Goal: Browse casually

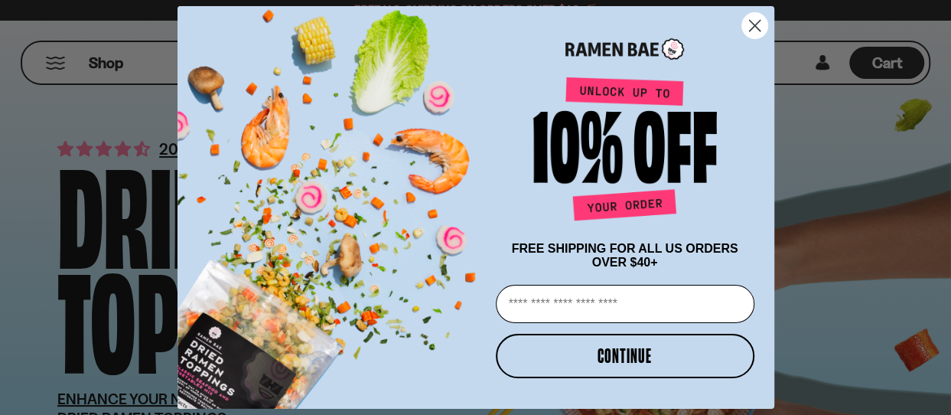
click at [754, 24] on circle "Close dialog" at bounding box center [753, 25] width 25 height 25
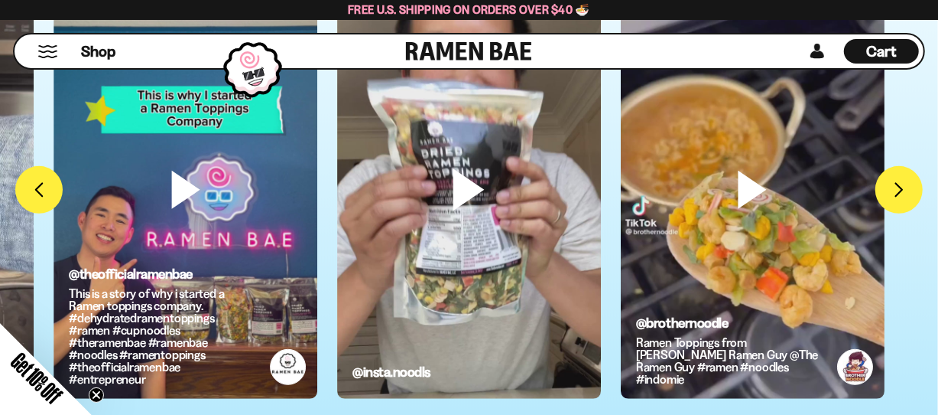
scroll to position [3748, 0]
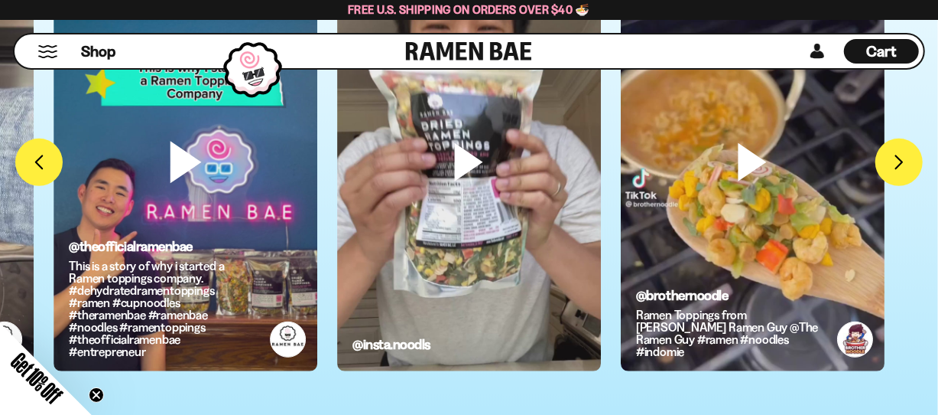
click at [183, 166] on video at bounding box center [186, 187] width 264 height 469
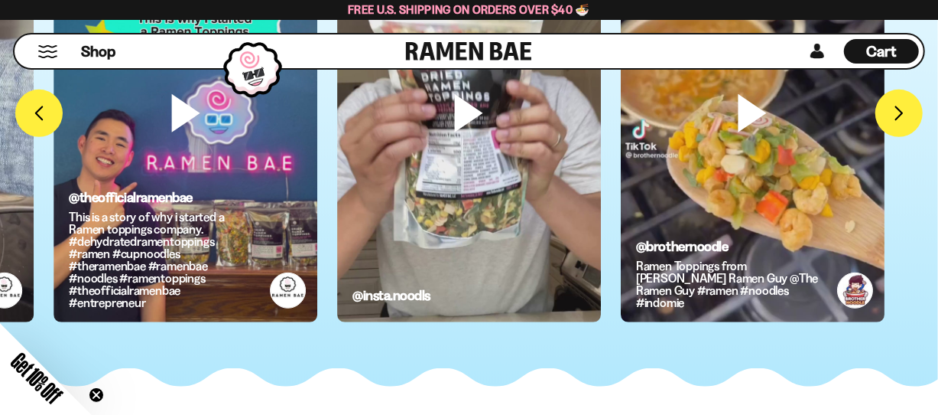
scroll to position [3824, 0]
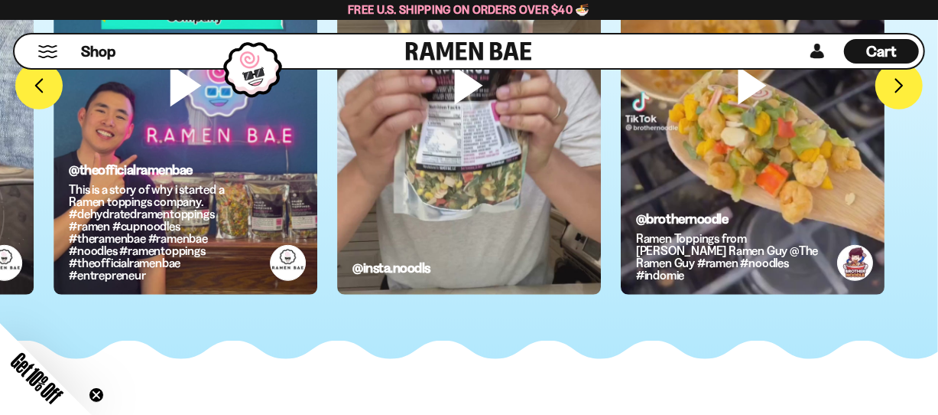
click at [176, 85] on video at bounding box center [186, 111] width 264 height 469
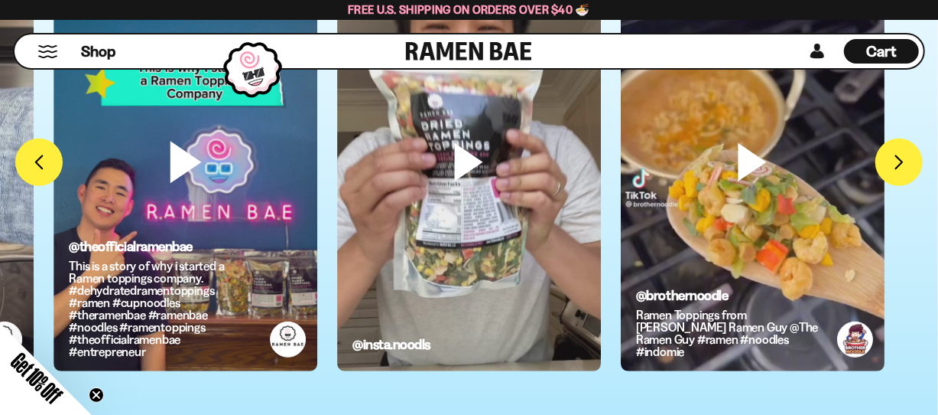
click at [180, 167] on video at bounding box center [186, 187] width 264 height 469
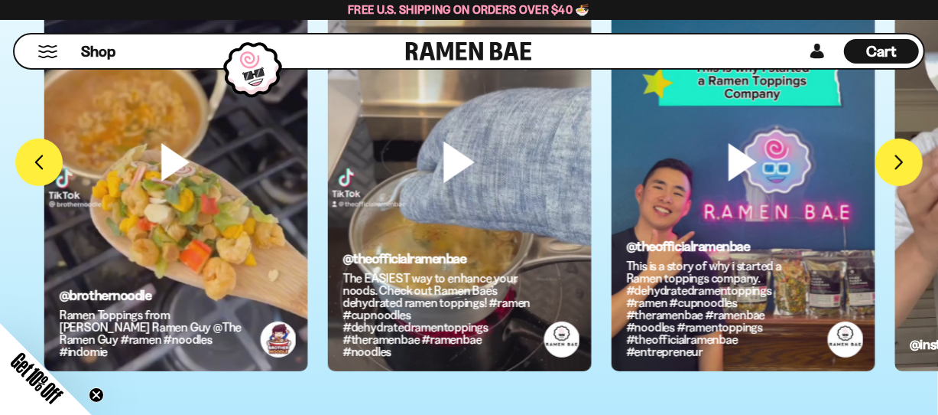
click at [474, 161] on video at bounding box center [459, 187] width 264 height 469
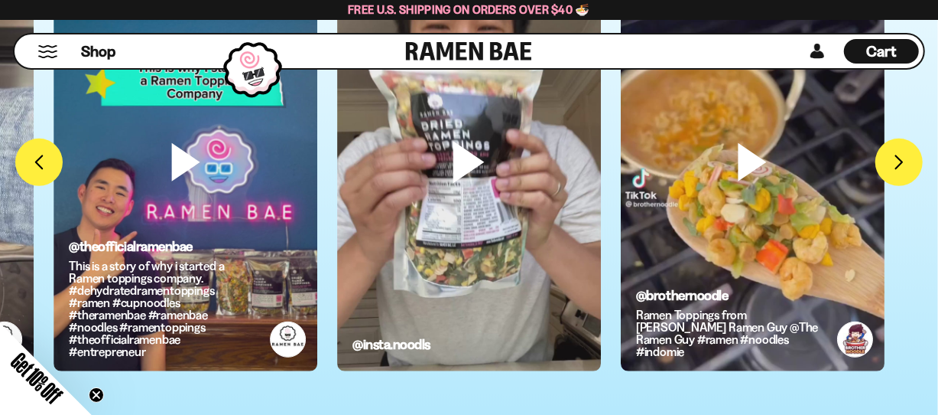
click at [470, 161] on video at bounding box center [469, 187] width 264 height 469
click at [463, 161] on video at bounding box center [469, 187] width 264 height 469
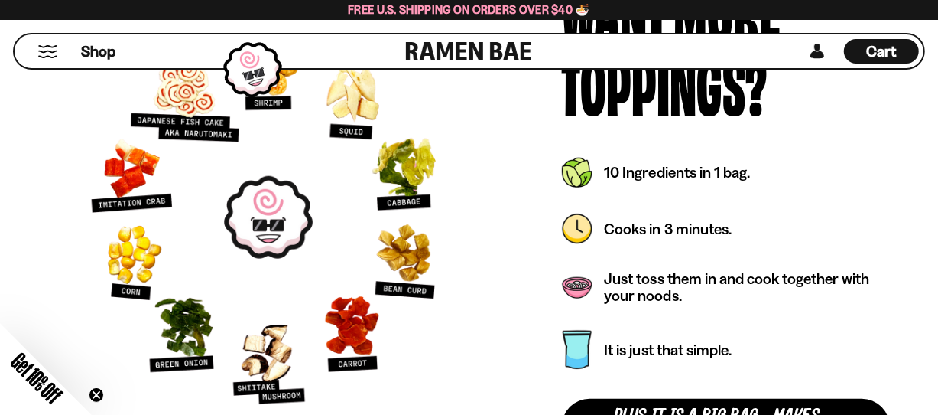
scroll to position [4283, 0]
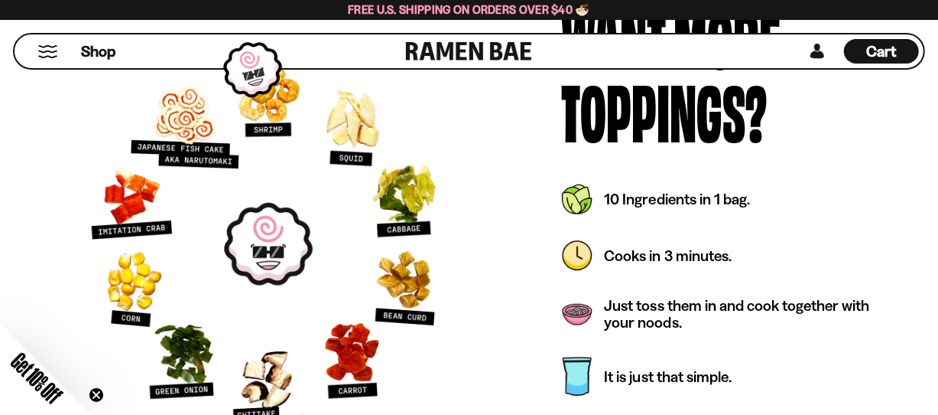
click at [275, 236] on picture at bounding box center [269, 244] width 392 height 392
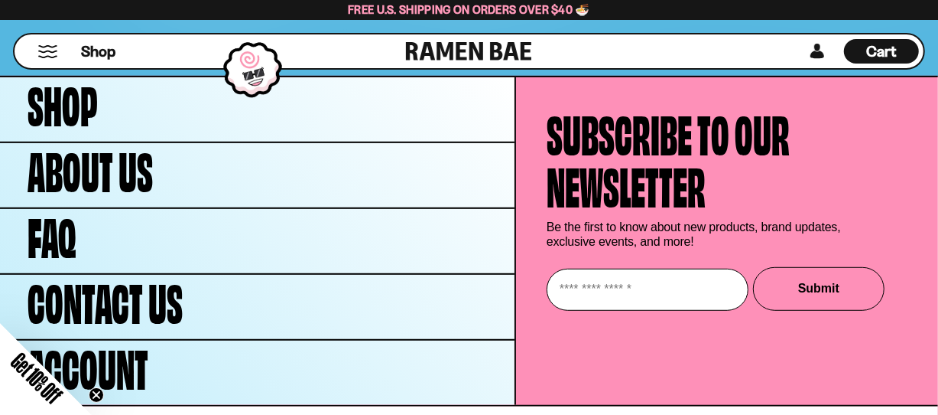
scroll to position [7373, 0]
